Goal: Transaction & Acquisition: Purchase product/service

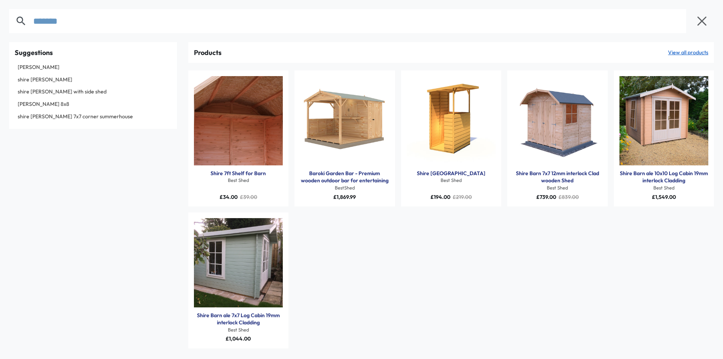
type input "*******"
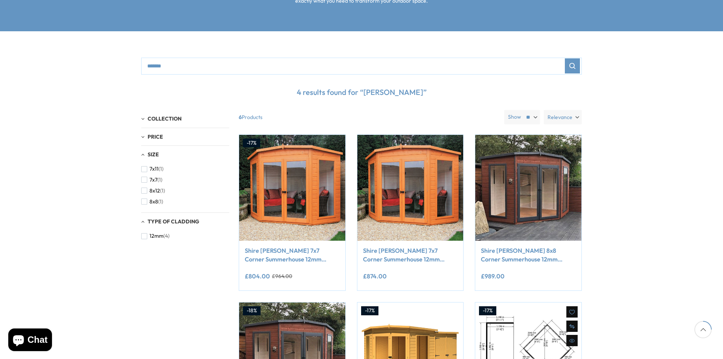
scroll to position [226, 0]
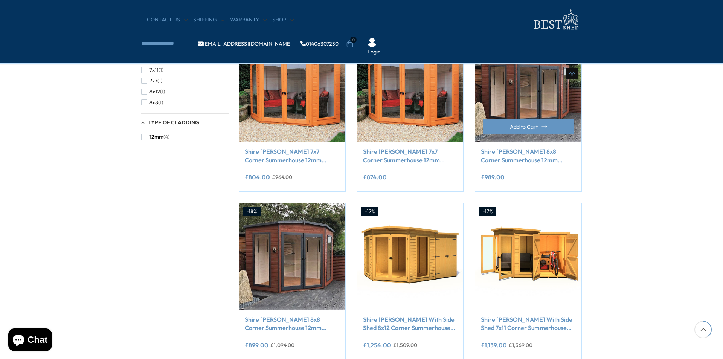
click at [511, 160] on link "Shire [PERSON_NAME] 8x8 Corner Summerhouse 12mm Interlock Cladding" at bounding box center [528, 155] width 95 height 17
